Goal: Task Accomplishment & Management: Complete application form

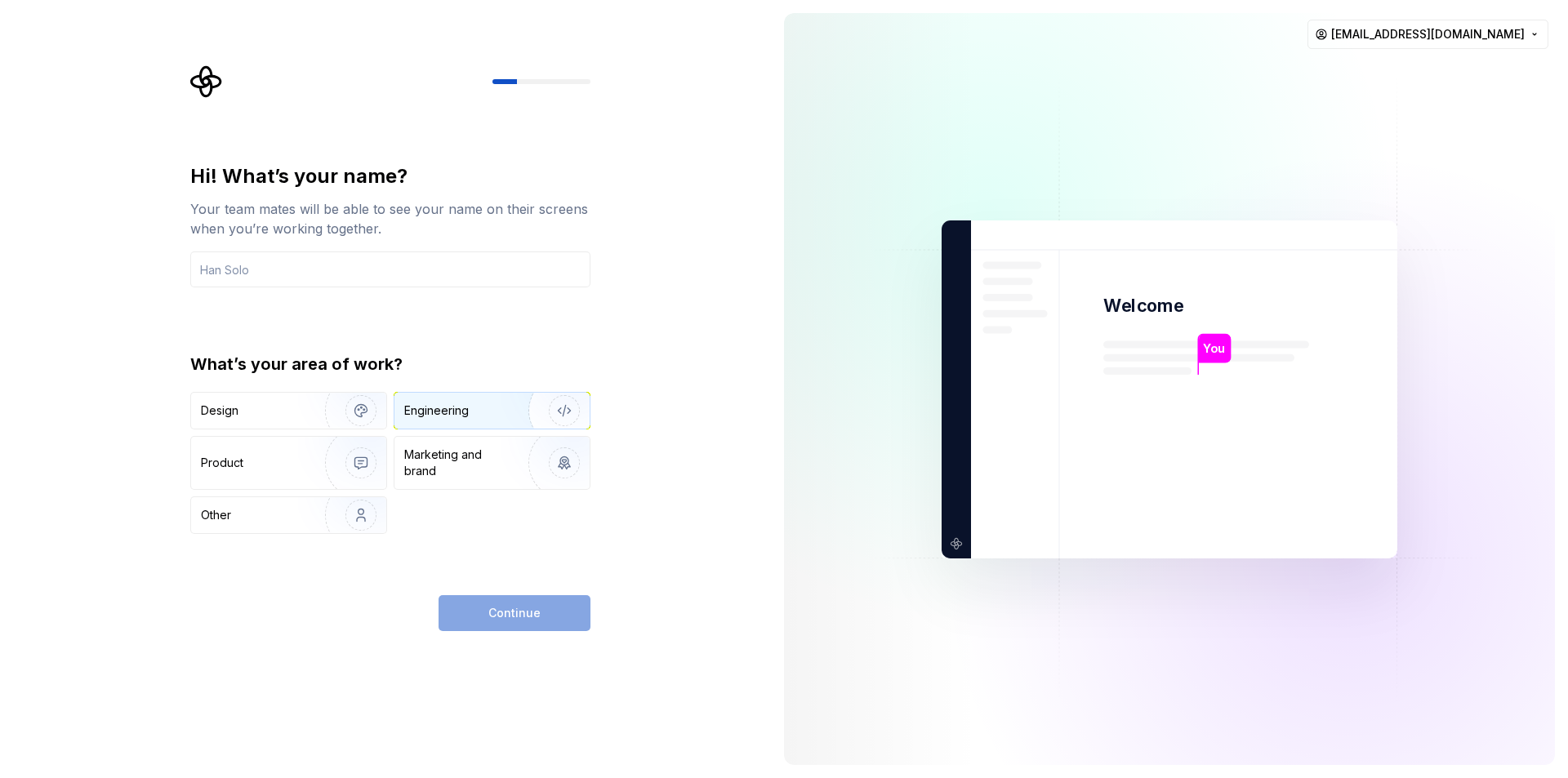
click at [441, 412] on div "Engineering" at bounding box center [435, 411] width 64 height 17
click at [279, 476] on div "Product" at bounding box center [289, 464] width 195 height 53
click at [440, 408] on div "Engineering" at bounding box center [435, 411] width 64 height 17
click at [505, 616] on div "Continue" at bounding box center [514, 613] width 152 height 36
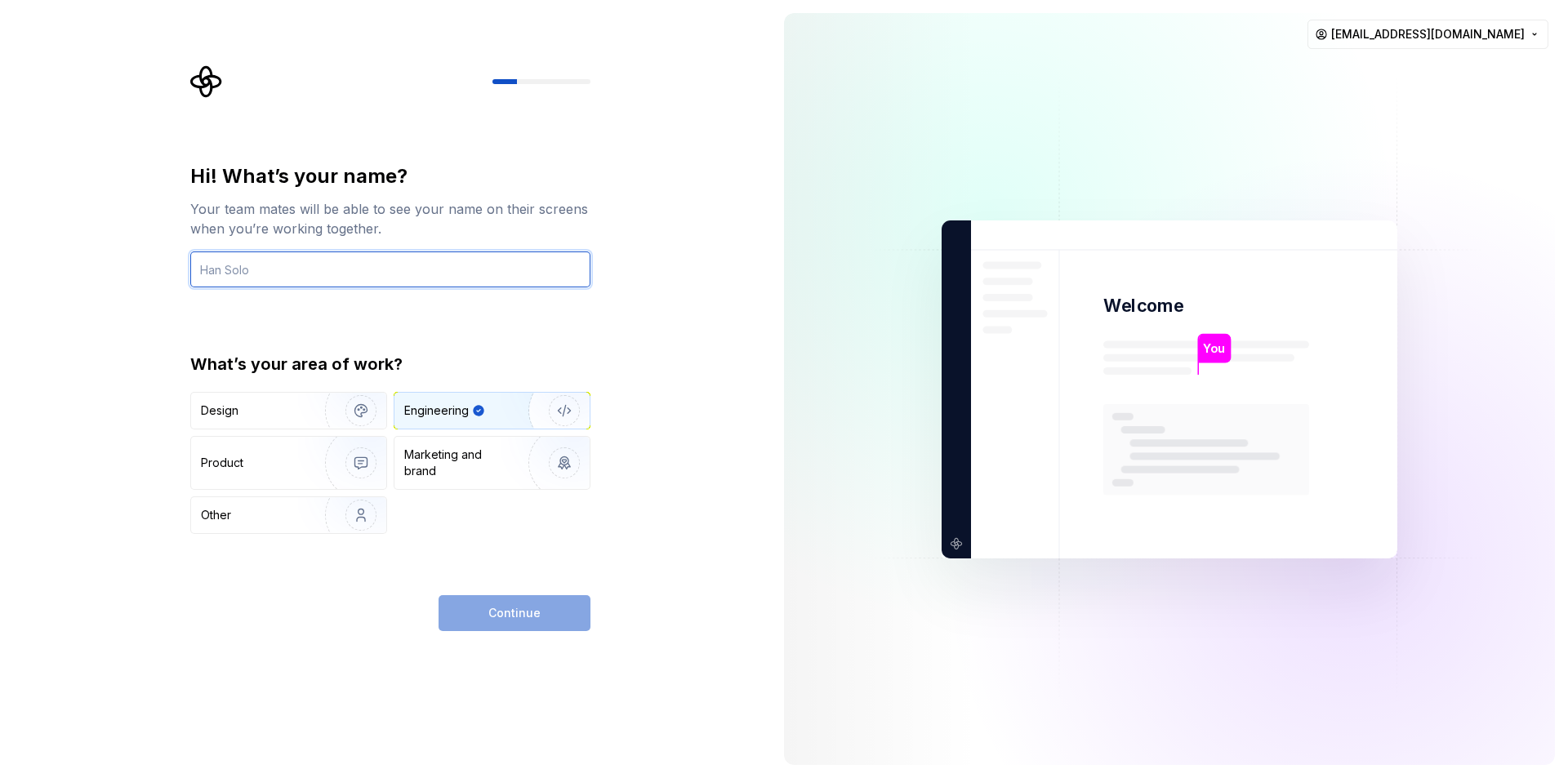
click at [332, 267] on input "text" at bounding box center [391, 269] width 400 height 36
type input "Cihan"
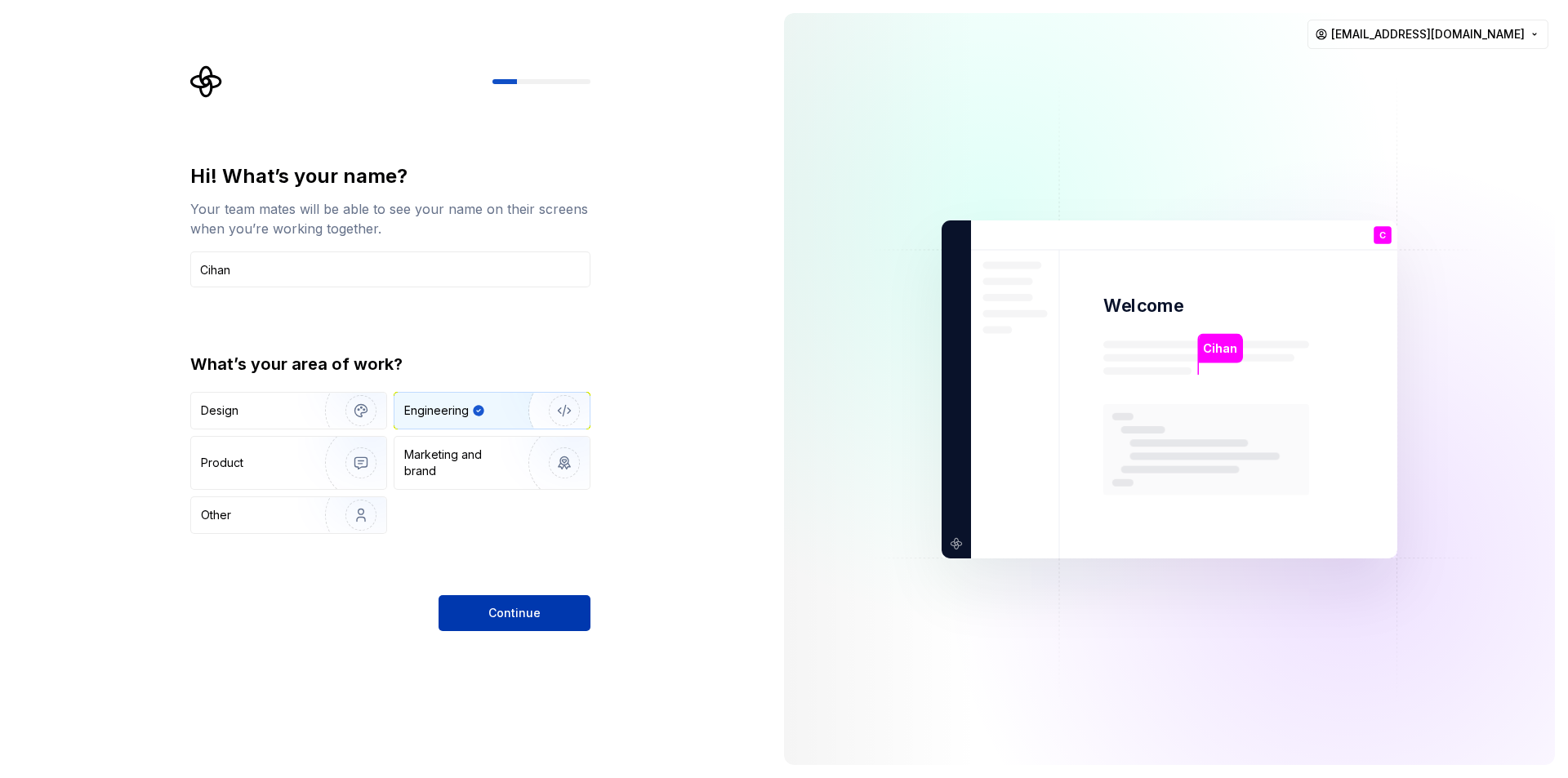
click at [546, 609] on button "Continue" at bounding box center [514, 613] width 152 height 36
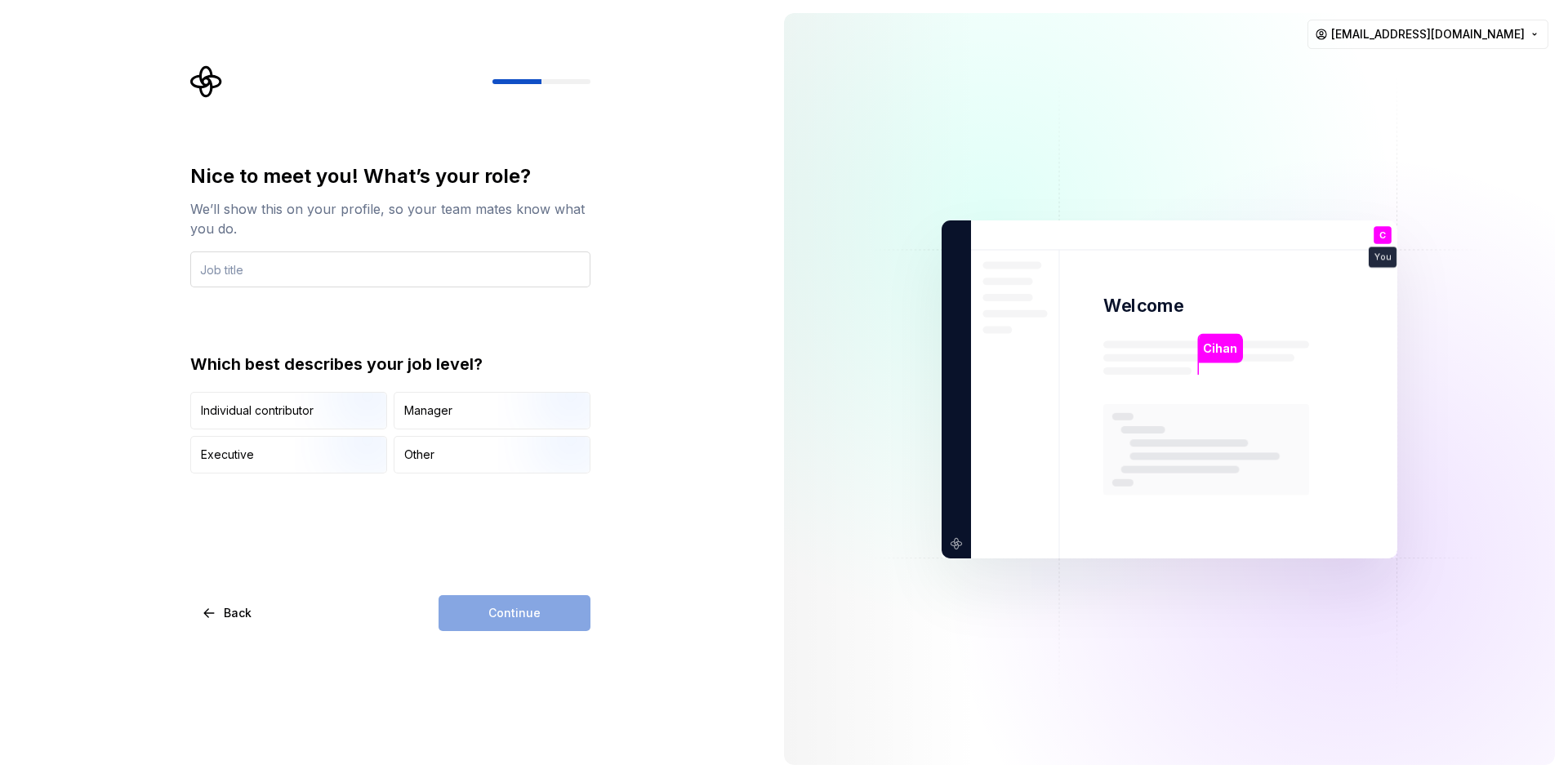
click at [313, 256] on input "text" at bounding box center [391, 269] width 400 height 36
click at [273, 456] on div "Executive" at bounding box center [289, 455] width 195 height 36
click at [288, 272] on input "text" at bounding box center [391, 269] width 400 height 36
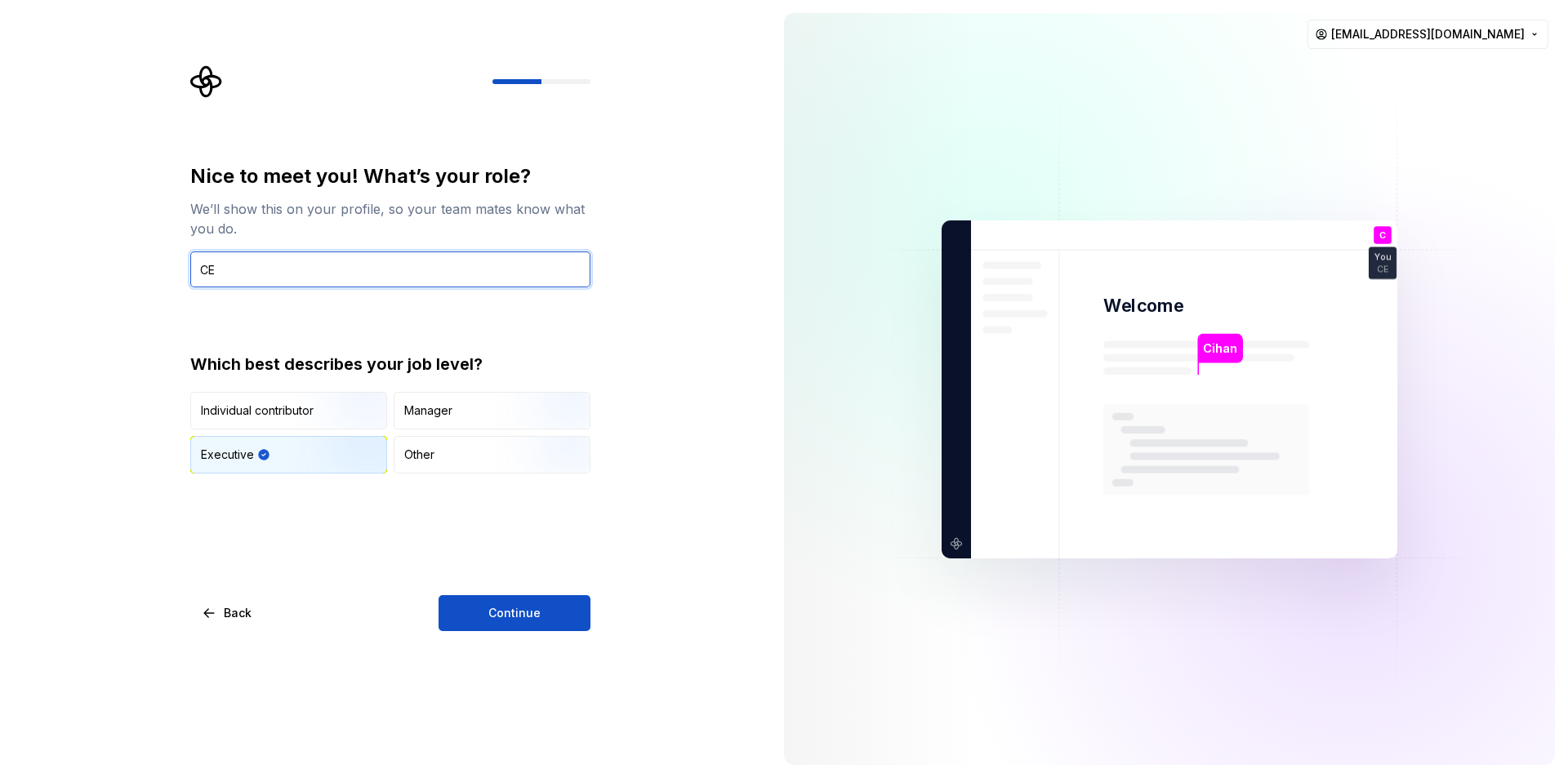
type input "C"
click at [426, 261] on input "text" at bounding box center [391, 269] width 400 height 36
type input "e"
type input "Everything"
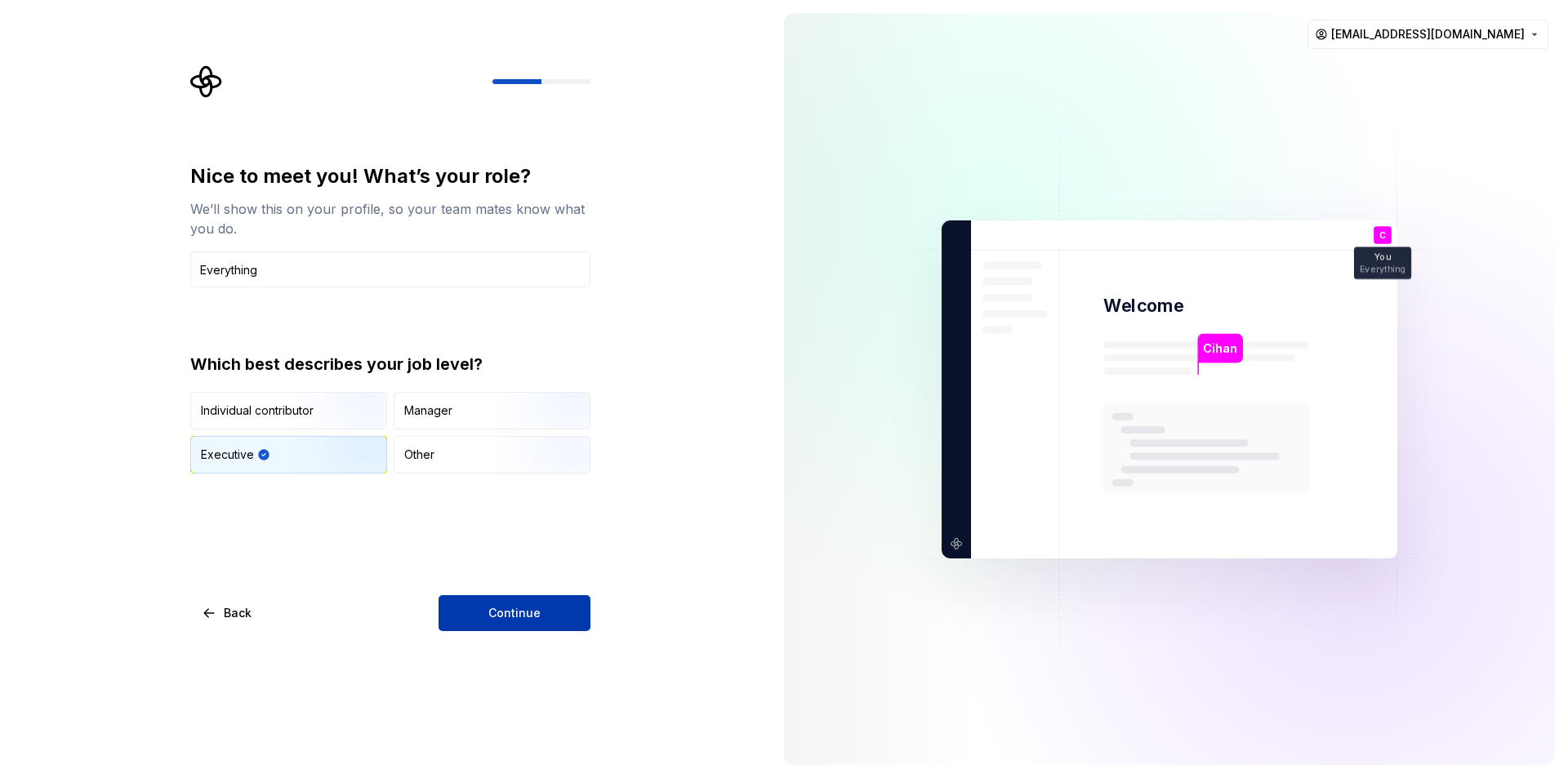
click at [480, 615] on button "Continue" at bounding box center [514, 613] width 152 height 36
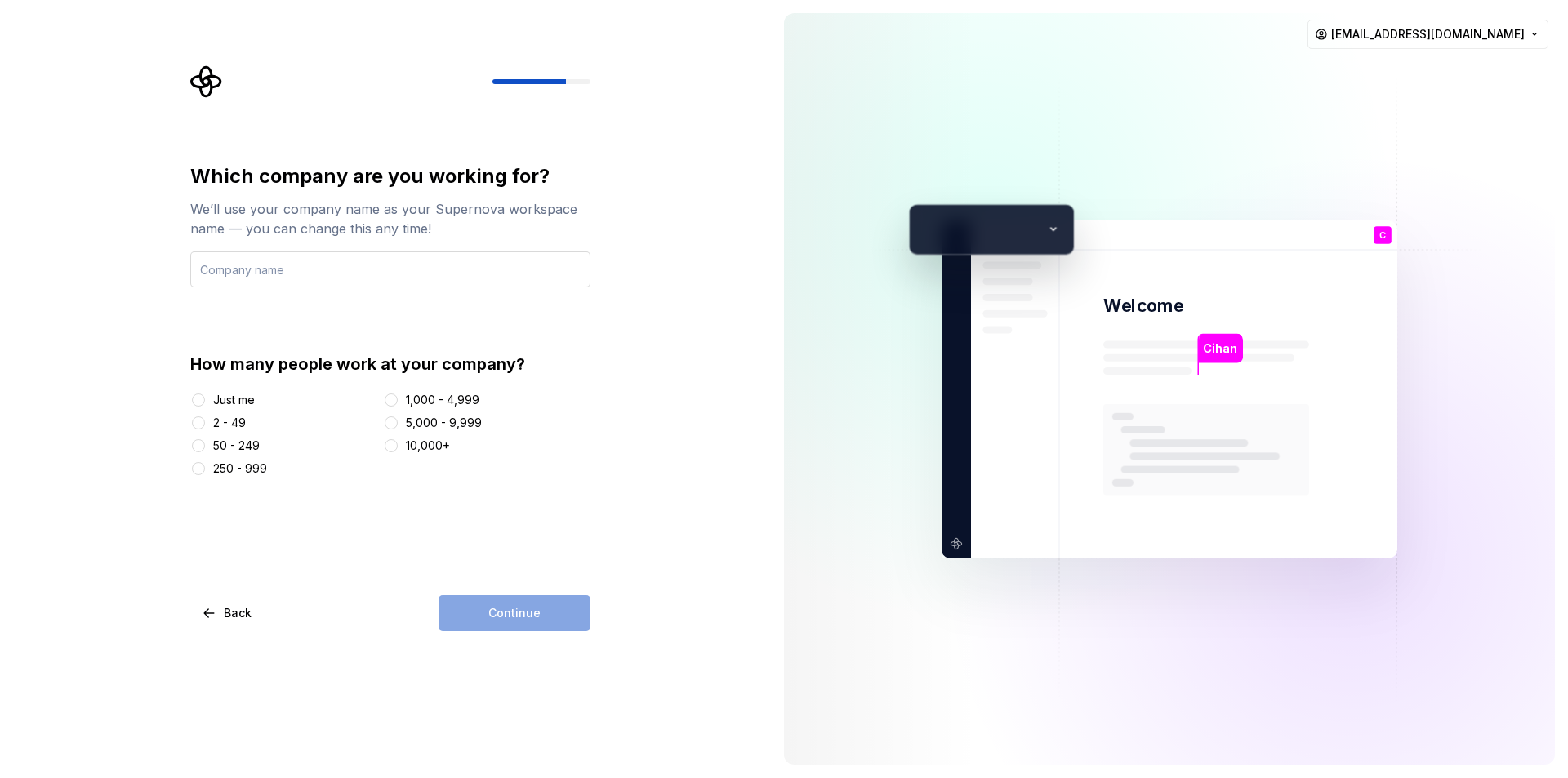
click at [372, 278] on input "text" at bounding box center [391, 269] width 400 height 36
type input "SupplyCircle"
click at [245, 404] on div "Just me" at bounding box center [234, 400] width 41 height 17
click at [205, 404] on button "Just me" at bounding box center [198, 400] width 13 height 13
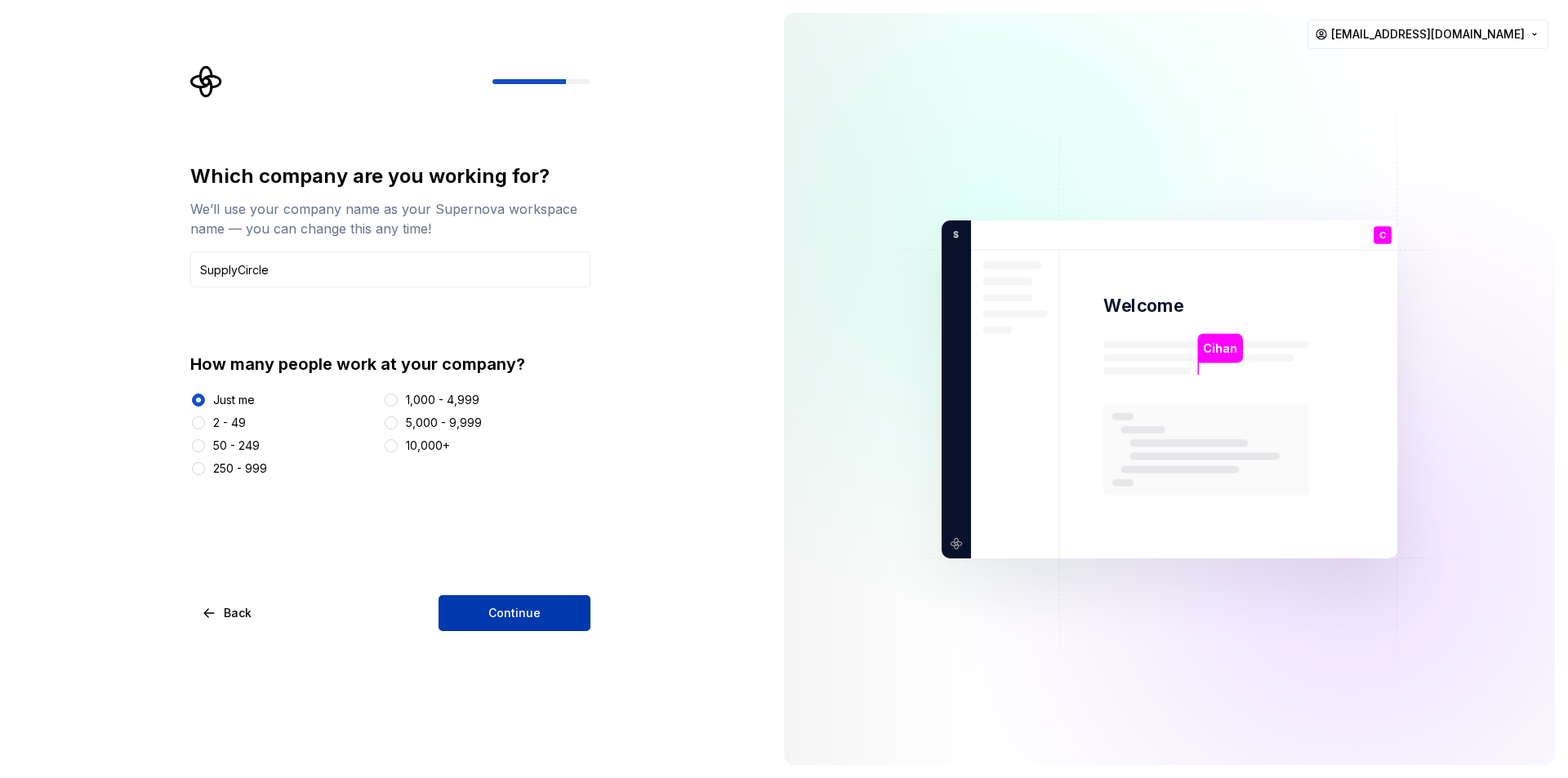
click at [541, 623] on button "Continue" at bounding box center [514, 613] width 152 height 36
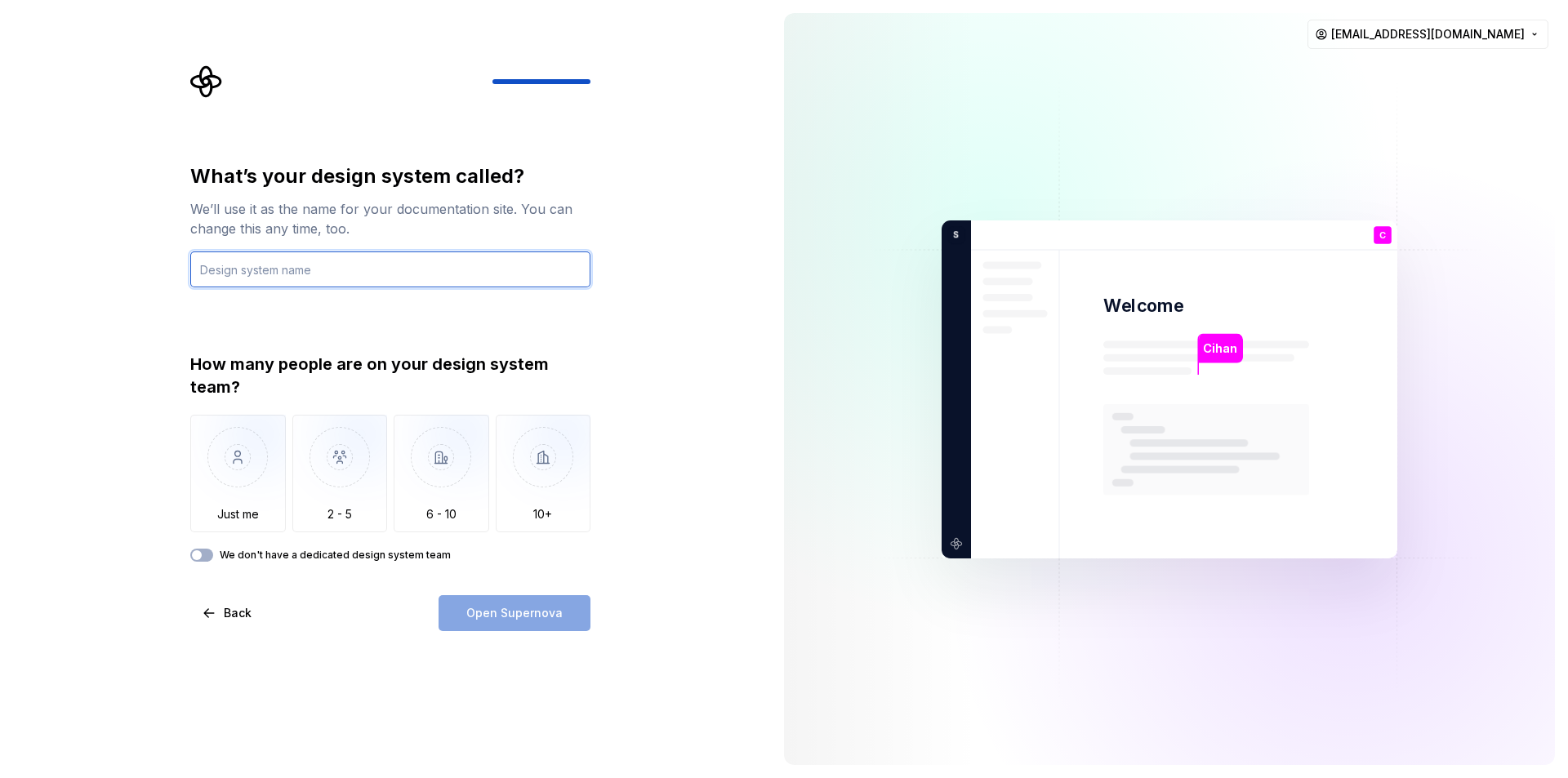
click at [480, 281] on input "text" at bounding box center [391, 269] width 400 height 36
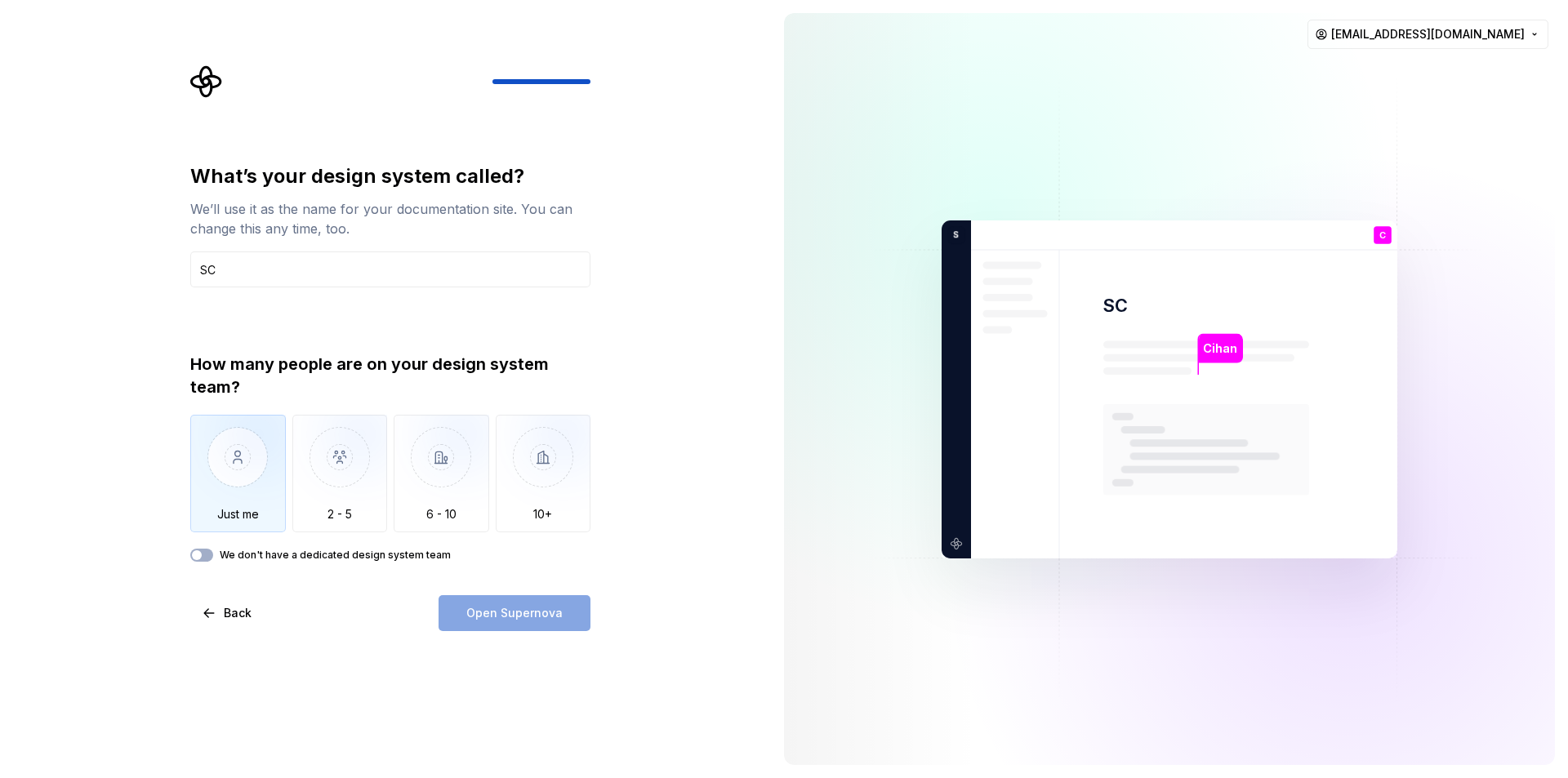
click at [227, 476] on img "button" at bounding box center [238, 470] width 96 height 110
click at [219, 556] on div "We don't have a dedicated design system team" at bounding box center [391, 555] width 400 height 13
click at [206, 553] on button "We don't have a dedicated design system team" at bounding box center [202, 555] width 23 height 13
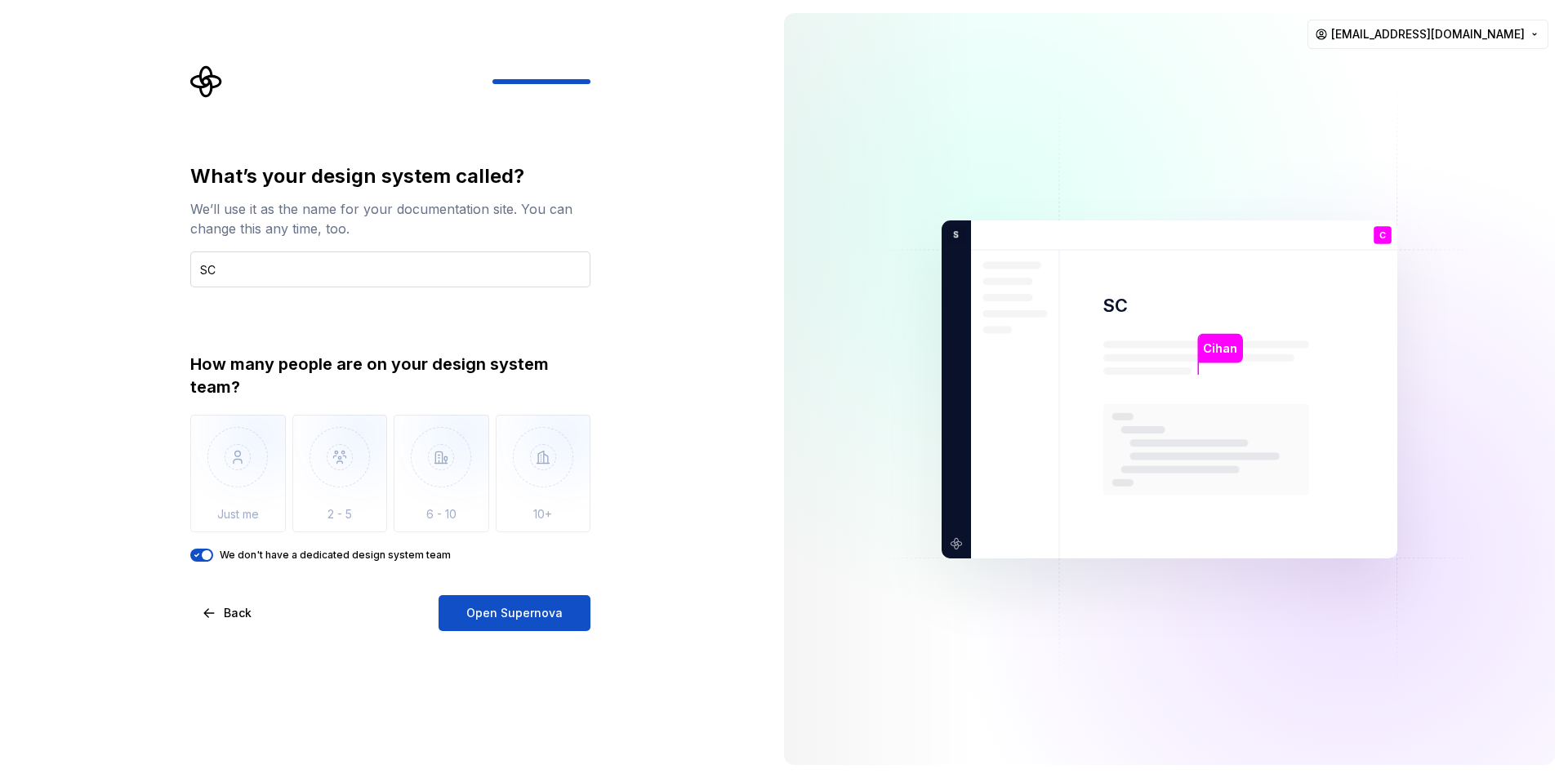
click at [250, 265] on input "SC" at bounding box center [391, 269] width 400 height 36
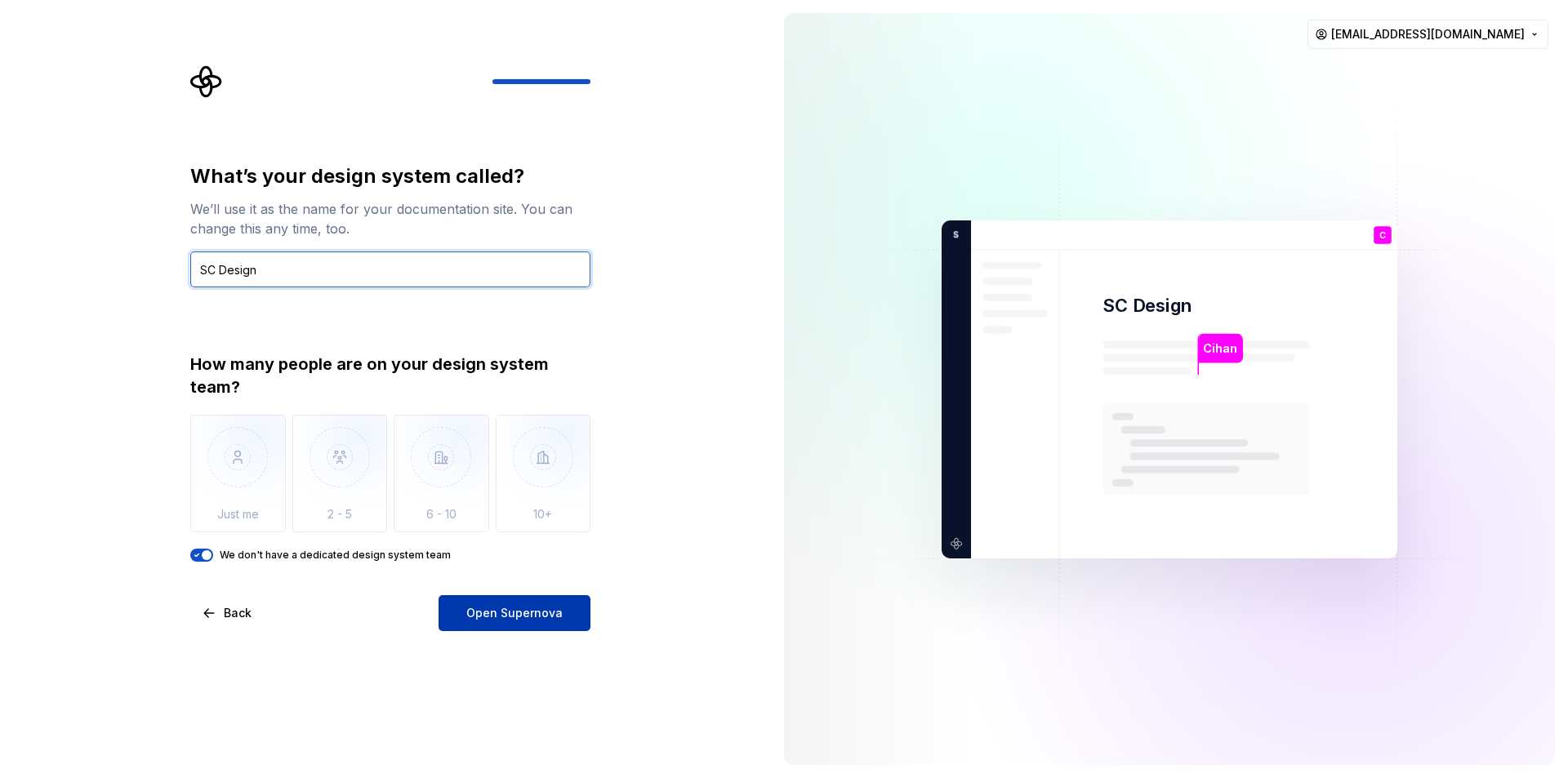
type input "SC Design"
click at [554, 630] on button "Open Supernova" at bounding box center [514, 613] width 152 height 36
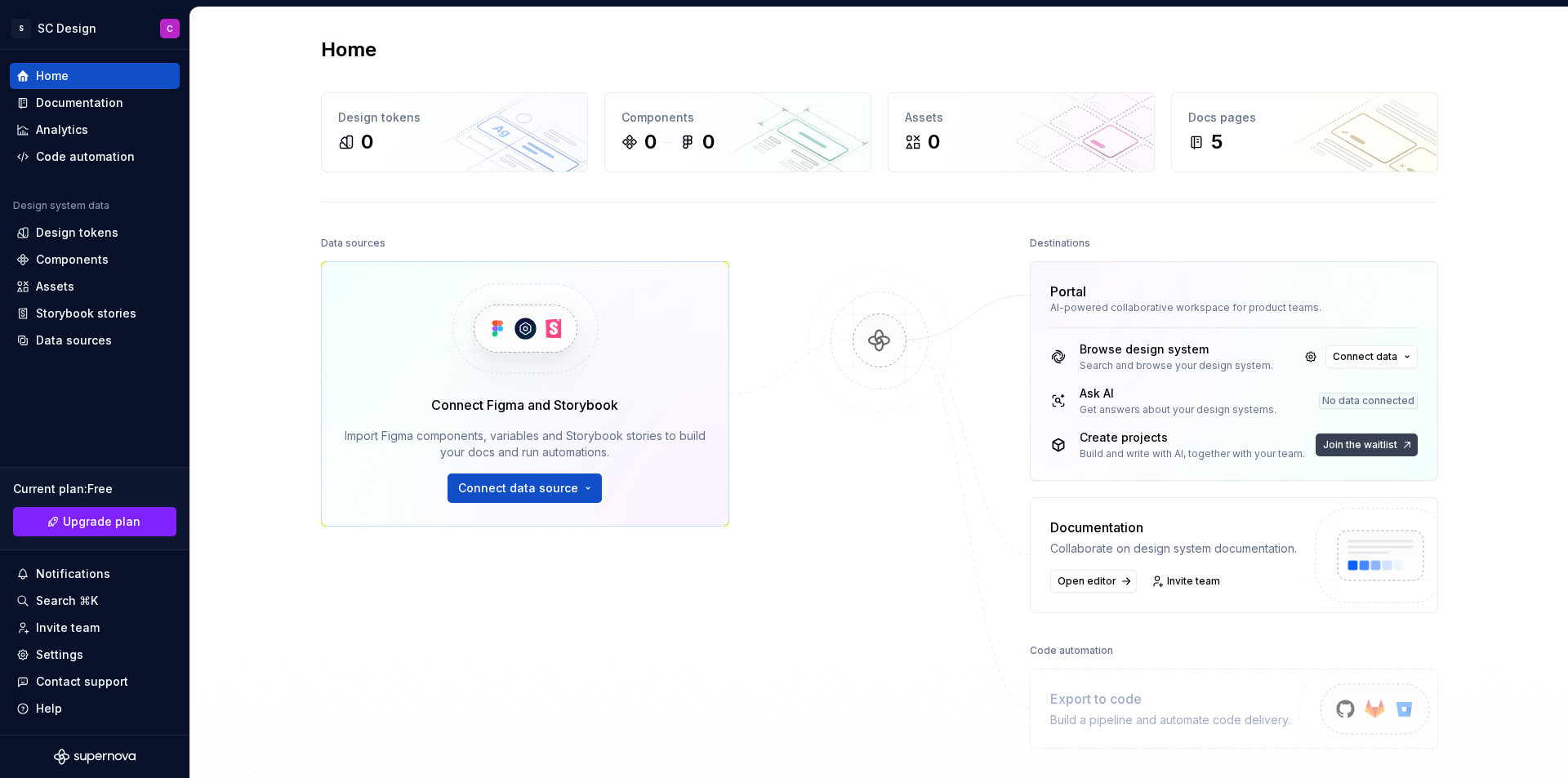
click at [1357, 443] on span "Join the waitlist" at bounding box center [1360, 445] width 75 height 13
drag, startPoint x: 93, startPoint y: 103, endPoint x: 300, endPoint y: 216, distance: 235.8
click at [300, 216] on div "Home Design tokens 0 Components 0 0 Assets 0 Docs pages 5 Data sources Connect …" at bounding box center [879, 425] width 1176 height 837
click at [81, 102] on div "Documentation" at bounding box center [80, 103] width 88 height 17
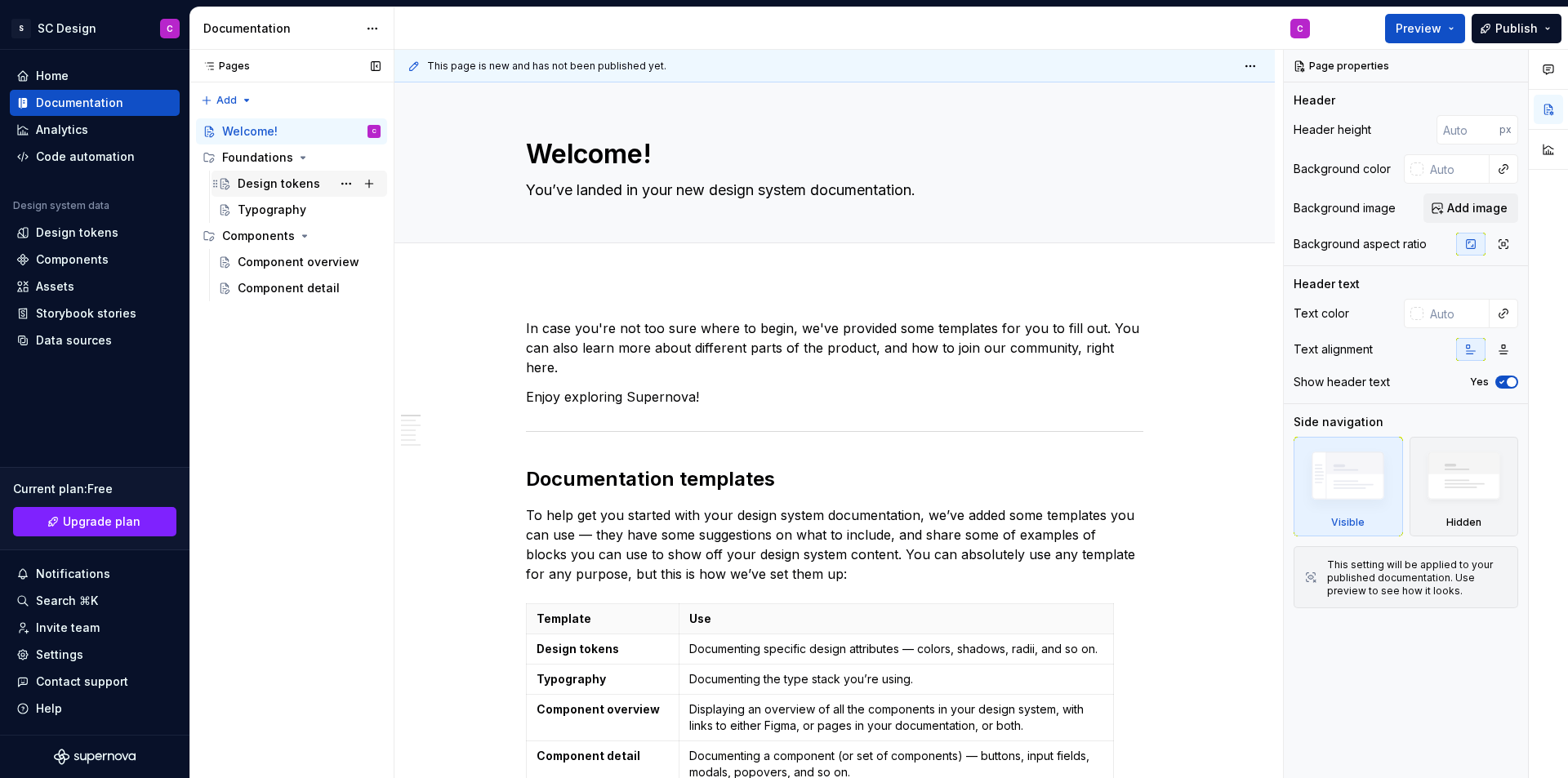
click at [291, 184] on div "Design tokens" at bounding box center [279, 184] width 83 height 17
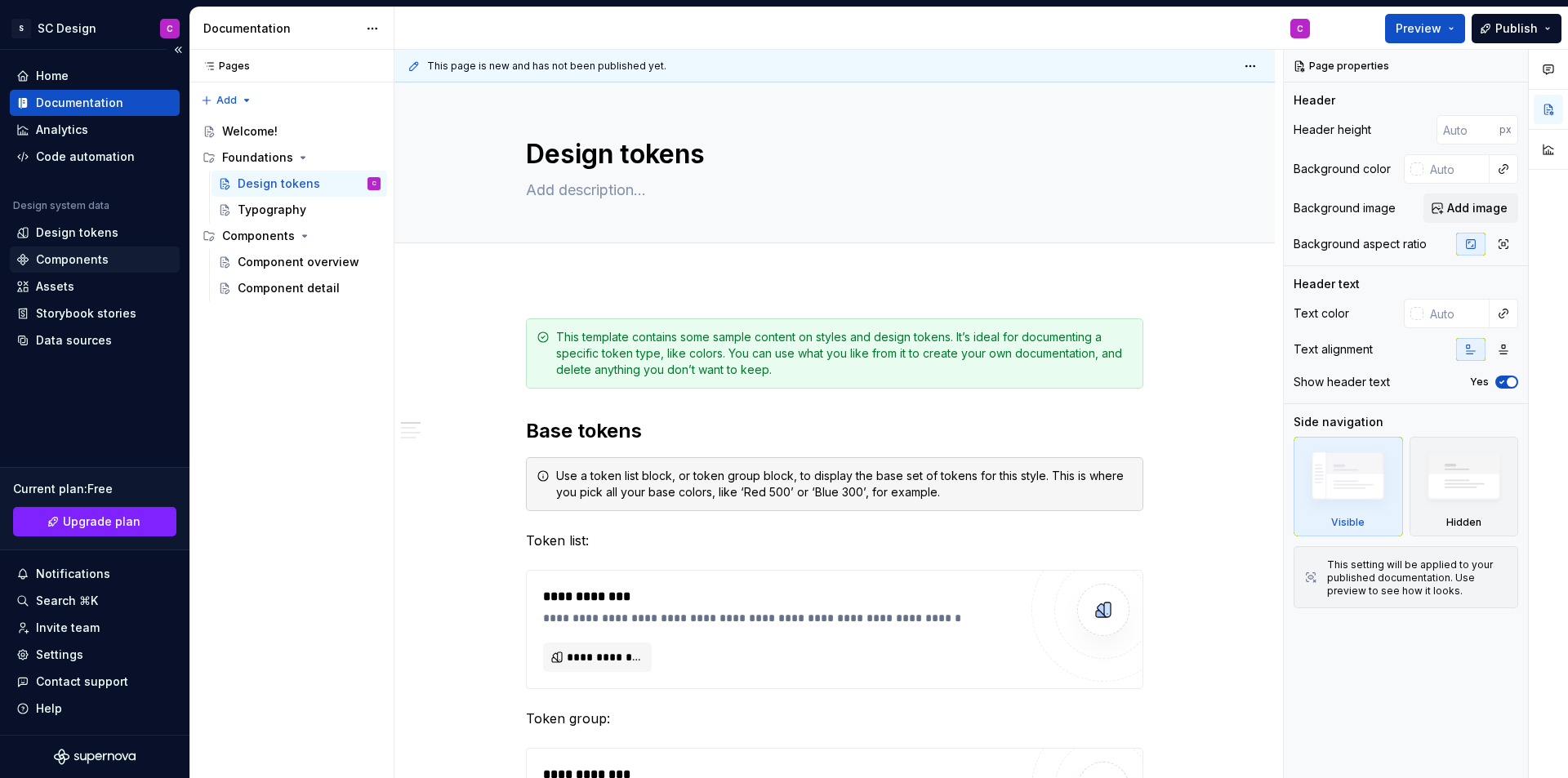
type textarea "*"
click at [65, 256] on div "Components" at bounding box center [72, 259] width 73 height 17
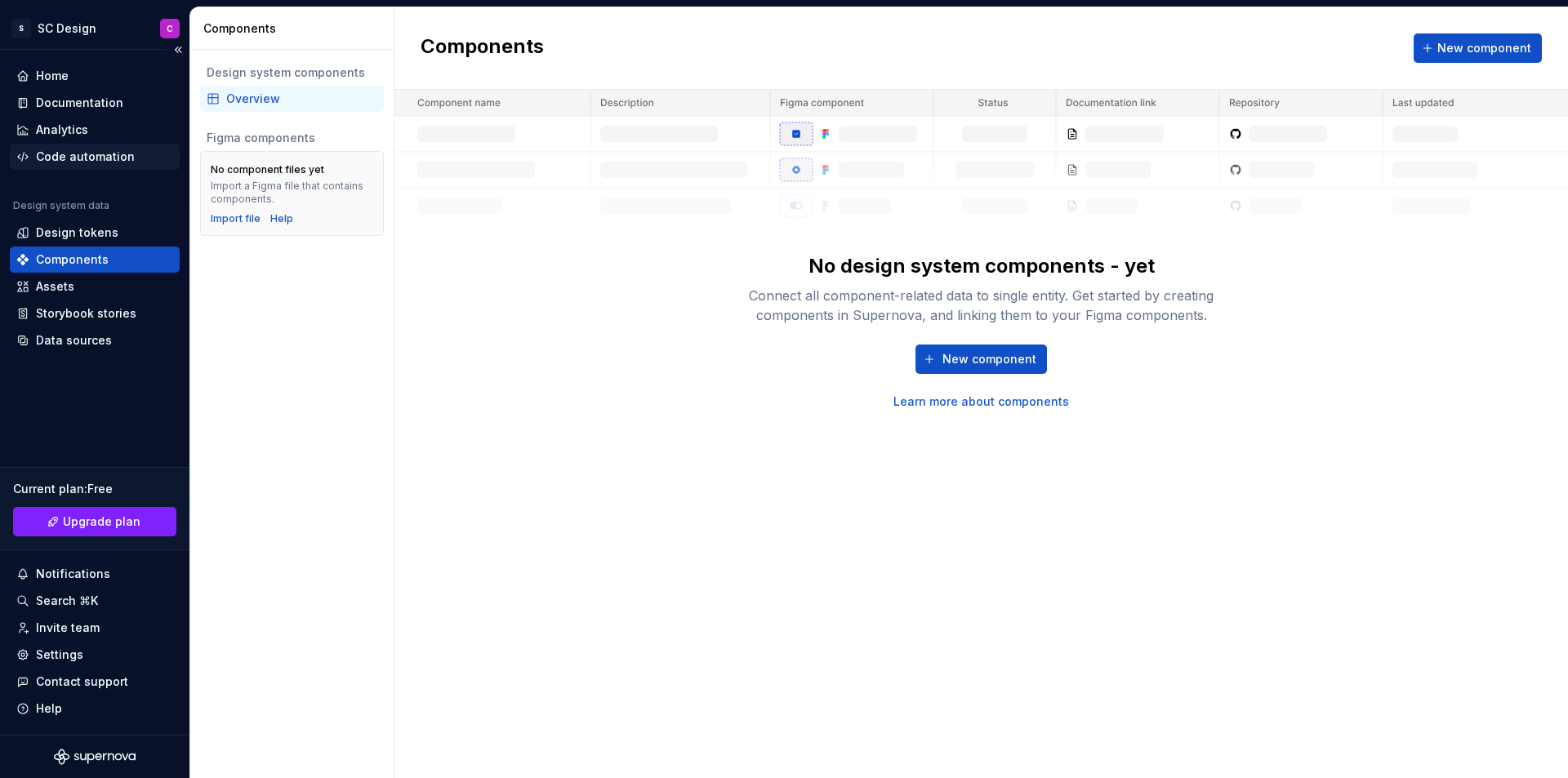
click at [70, 162] on div "Code automation" at bounding box center [85, 156] width 99 height 17
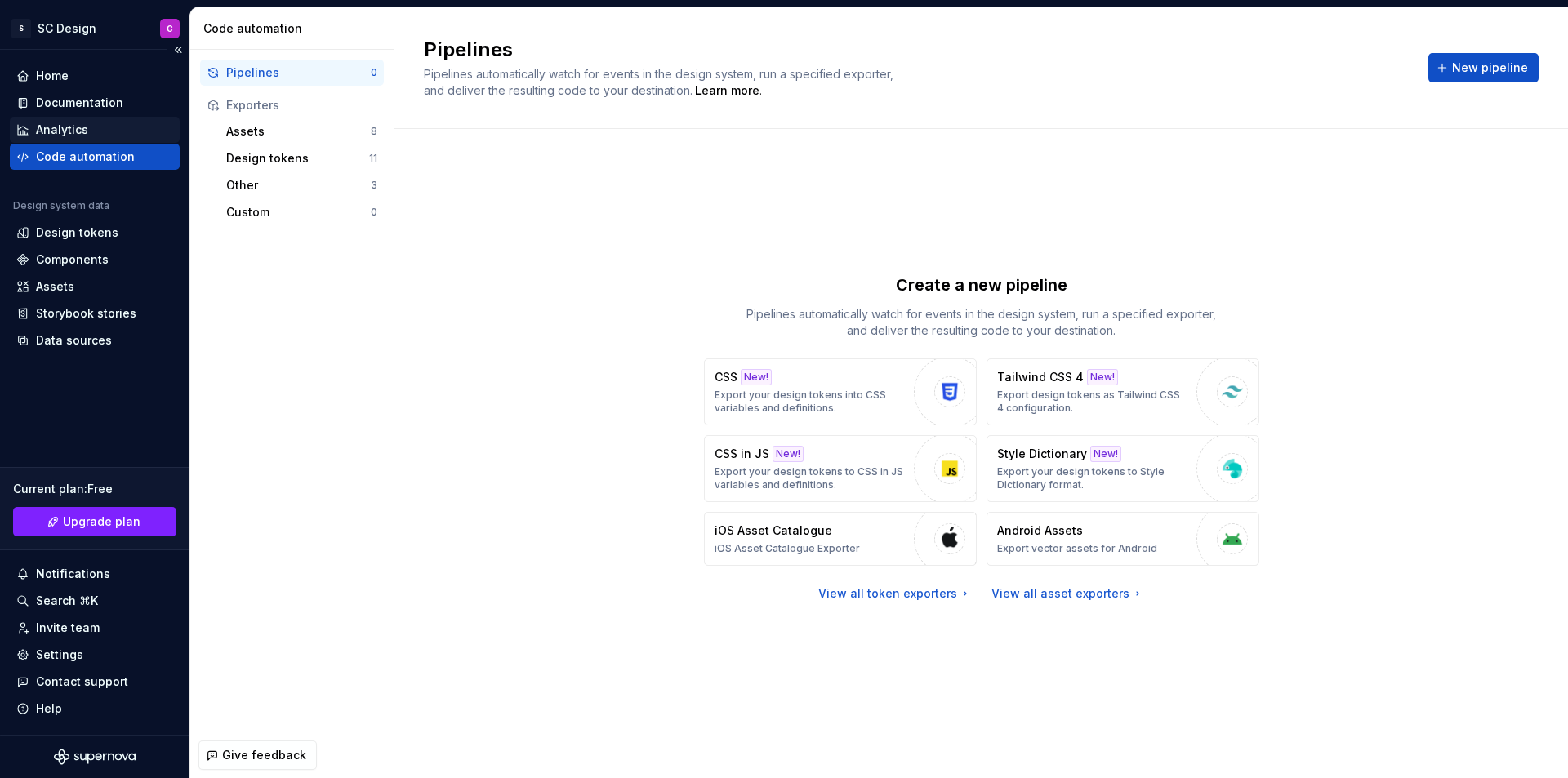
click at [93, 134] on div "Analytics" at bounding box center [95, 130] width 157 height 17
click at [75, 133] on div "Analytics" at bounding box center [62, 130] width 53 height 17
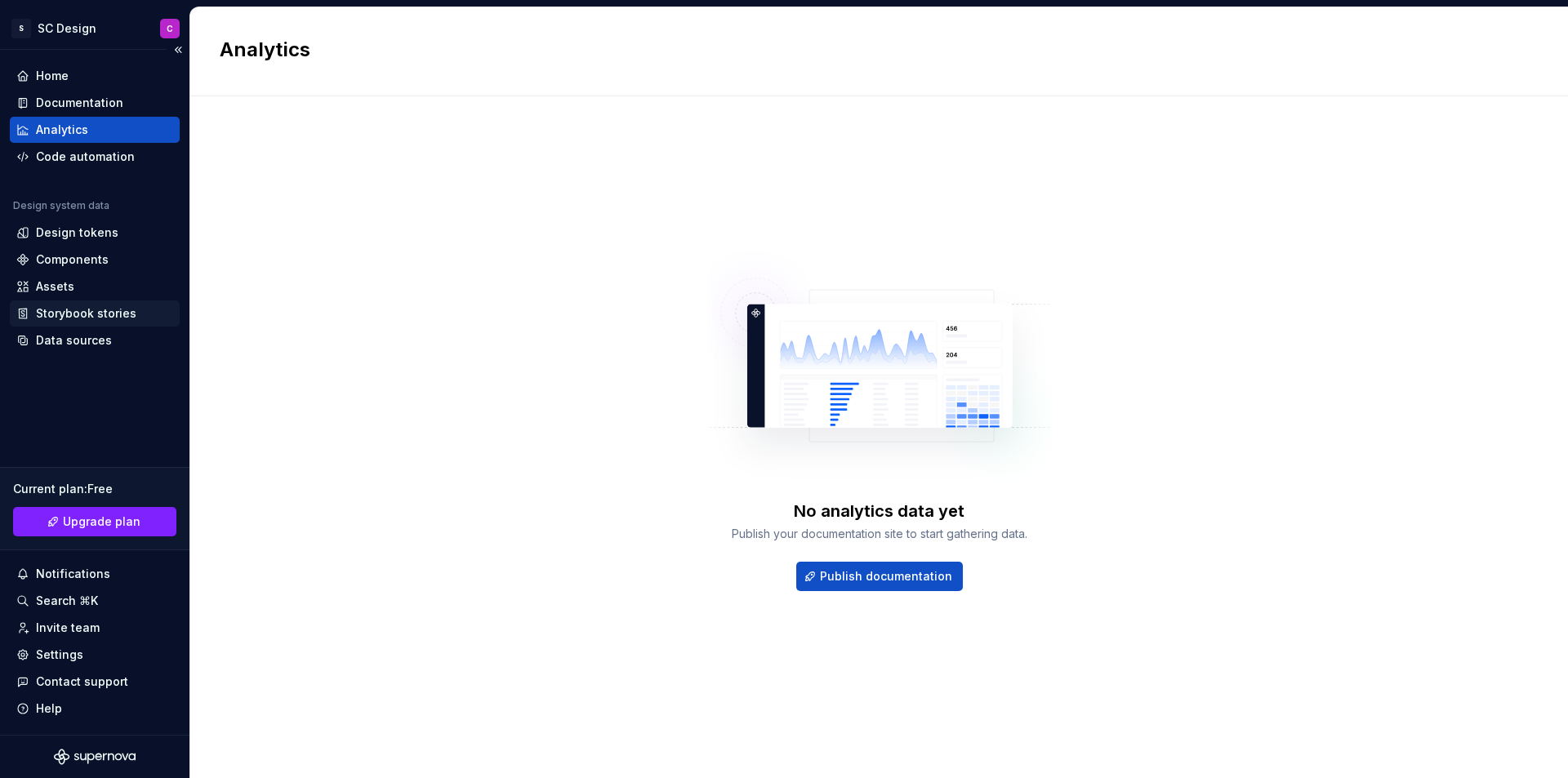
click at [113, 309] on div "Storybook stories" at bounding box center [86, 313] width 100 height 17
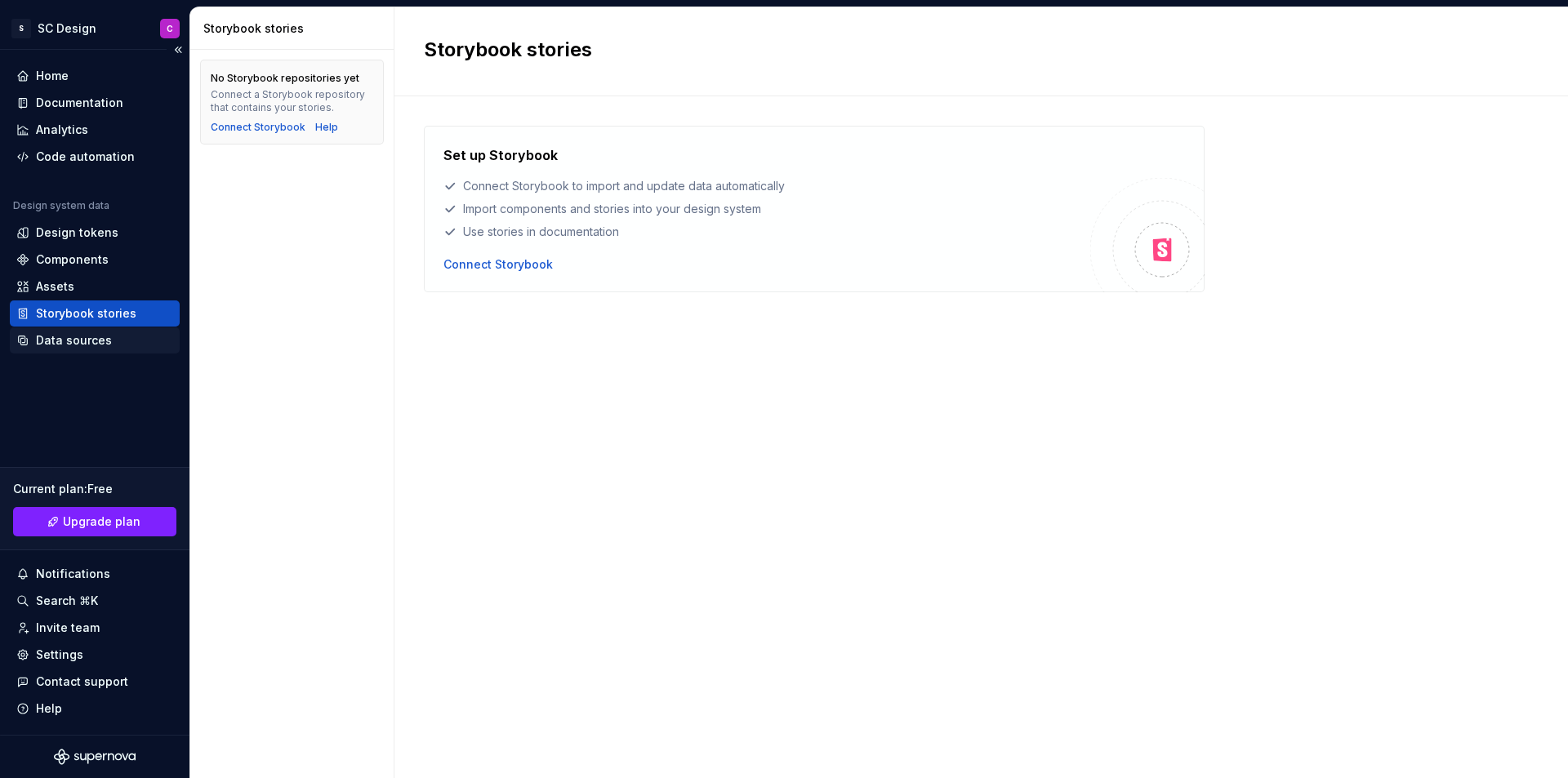
drag, startPoint x: 111, startPoint y: 335, endPoint x: 71, endPoint y: 337, distance: 40.0
click at [71, 337] on div "Data sources" at bounding box center [74, 341] width 76 height 17
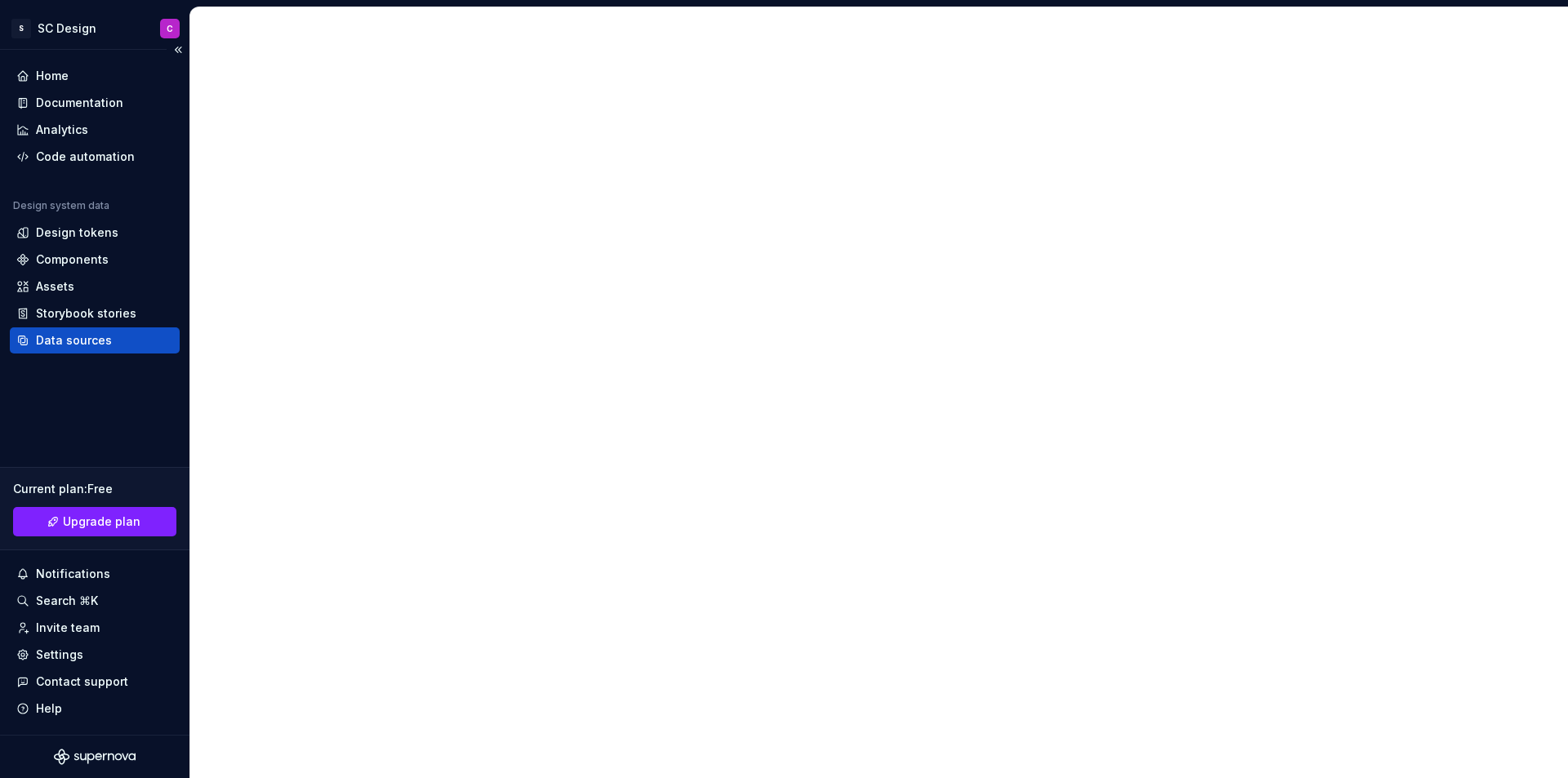
click at [99, 335] on div "Data sources" at bounding box center [74, 341] width 76 height 17
